Goal: Task Accomplishment & Management: Complete application form

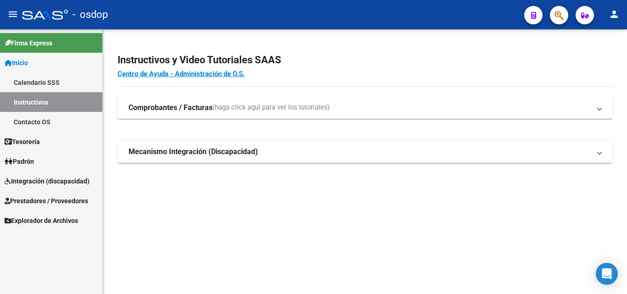
click at [562, 17] on icon "button" at bounding box center [558, 15] width 9 height 11
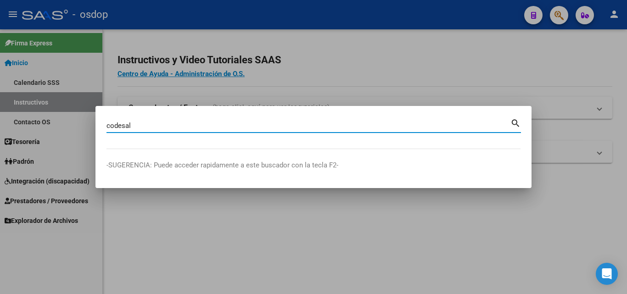
type input "codesal"
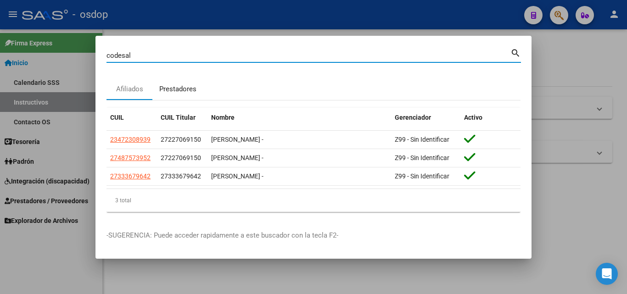
click at [181, 86] on div "Prestadores" at bounding box center [177, 89] width 37 height 11
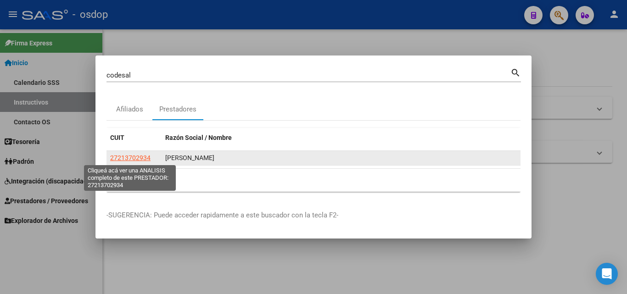
click at [126, 157] on span "27213702934" at bounding box center [130, 157] width 40 height 7
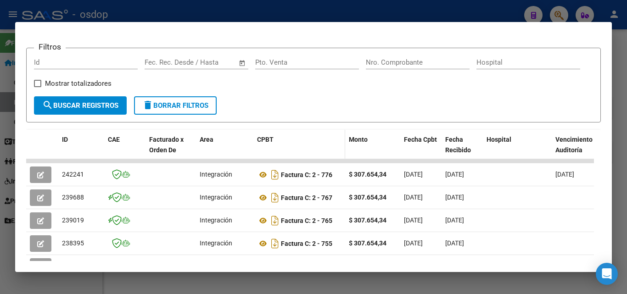
scroll to position [138, 0]
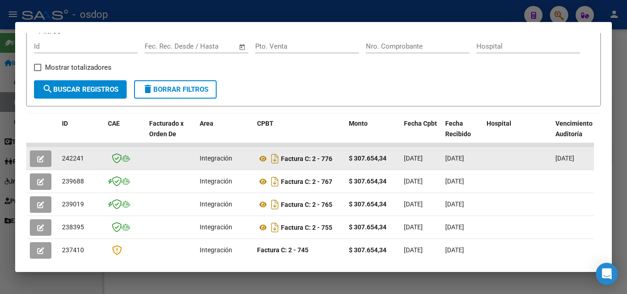
click at [35, 162] on button "button" at bounding box center [41, 159] width 22 height 17
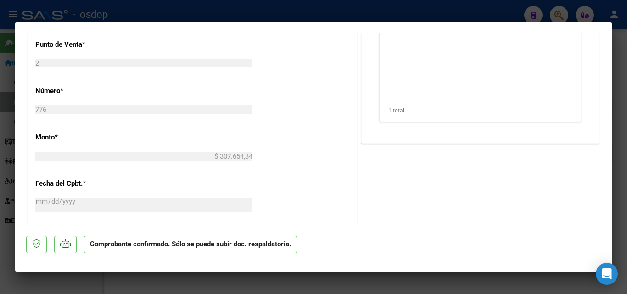
scroll to position [367, 0]
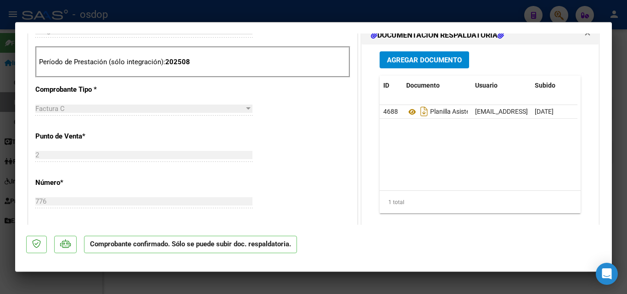
click at [496, 281] on div at bounding box center [313, 147] width 627 height 294
type input "$ 0,00"
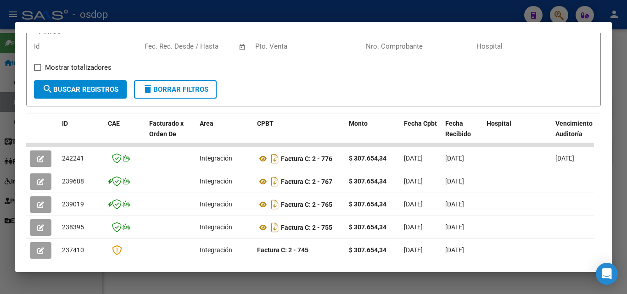
click at [497, 282] on div at bounding box center [313, 147] width 627 height 294
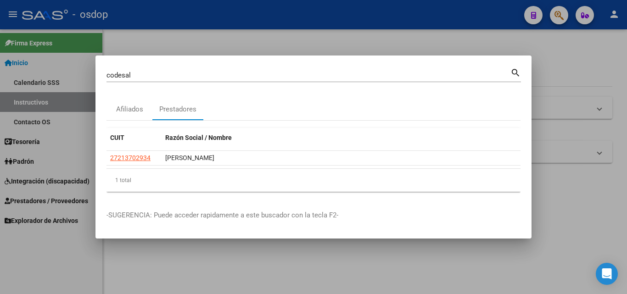
click at [371, 41] on div at bounding box center [313, 147] width 627 height 294
